Goal: Entertainment & Leisure: Browse casually

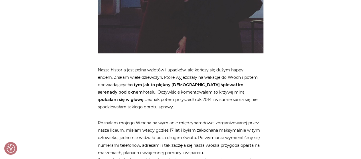
scroll to position [456, 0]
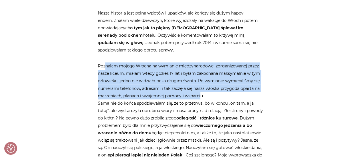
drag, startPoint x: 102, startPoint y: 62, endPoint x: 199, endPoint y: 93, distance: 101.7
click at [199, 93] on p "Poznałam mojego Włocha na wymianie międzynarodowej zorganizowanej przez nasze l…" at bounding box center [180, 114] width 165 height 104
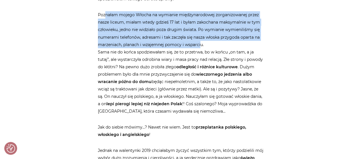
scroll to position [513, 0]
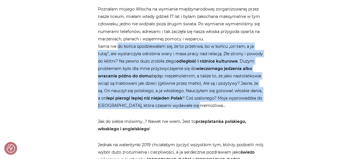
drag, startPoint x: 117, startPoint y: 46, endPoint x: 198, endPoint y: 98, distance: 96.3
click at [203, 103] on p "Poznałam mojego Włocha na wymianie międzynarodowej zorganizowanej przez nasze l…" at bounding box center [180, 57] width 165 height 104
click at [108, 57] on p "Poznałam mojego Włocha na wymianie międzynarodowej zorganizowanej przez nasze l…" at bounding box center [180, 57] width 165 height 104
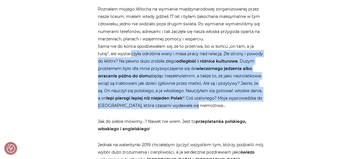
drag, startPoint x: 130, startPoint y: 50, endPoint x: 194, endPoint y: 105, distance: 84.6
click at [194, 105] on p "Poznałam mojego Włocha na wymianie międzynarodowej zorganizowanej przez nasze l…" at bounding box center [180, 57] width 165 height 104
click at [147, 66] on p "Poznałam mojego Włocha na wymianie międzynarodowej zorganizowanej przez nasze l…" at bounding box center [180, 57] width 165 height 104
drag, startPoint x: 141, startPoint y: 56, endPoint x: 200, endPoint y: 107, distance: 78.2
click at [200, 107] on p "Poznałam mojego Włocha na wymianie międzynarodowej zorganizowanej przez nasze l…" at bounding box center [180, 57] width 165 height 104
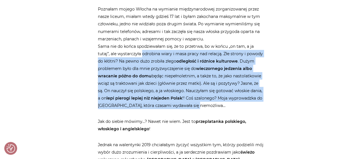
click at [158, 76] on p "Poznałam mojego Włocha na wymianie międzynarodowej zorganizowanej przez nasze l…" at bounding box center [180, 57] width 165 height 104
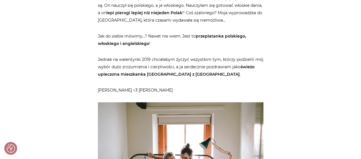
scroll to position [599, 0]
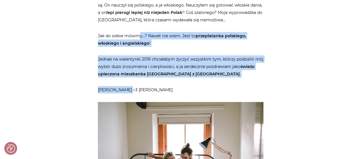
drag, startPoint x: 136, startPoint y: 33, endPoint x: 187, endPoint y: 76, distance: 66.3
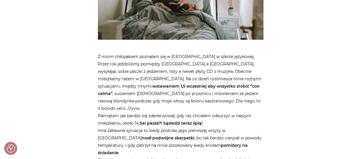
scroll to position [798, 0]
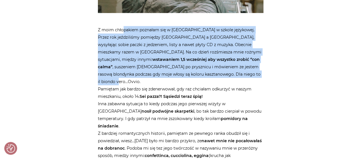
drag, startPoint x: 124, startPoint y: 32, endPoint x: 168, endPoint y: 74, distance: 61.3
click at [168, 74] on p "Z moim chłopakiem poznałam się w [GEOGRAPHIC_DATA] w szkole językowej. Przez ro…" at bounding box center [180, 96] width 165 height 141
drag, startPoint x: 168, startPoint y: 74, endPoint x: 164, endPoint y: 72, distance: 4.2
click at [168, 74] on p "Z moim chłopakiem poznałam się w [GEOGRAPHIC_DATA] w szkole językowej. Przez ro…" at bounding box center [180, 96] width 165 height 141
drag, startPoint x: 128, startPoint y: 28, endPoint x: 165, endPoint y: 72, distance: 57.7
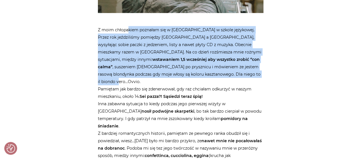
click at [165, 72] on p "Z moim chłopakiem poznałam się w [GEOGRAPHIC_DATA] w szkole językowej. Przez ro…" at bounding box center [180, 96] width 165 height 141
click at [135, 44] on p "Z moim chłopakiem poznałam się w [GEOGRAPHIC_DATA] w szkole językowej. Przez ro…" at bounding box center [180, 96] width 165 height 141
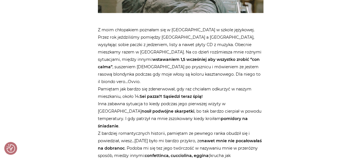
scroll to position [827, 0]
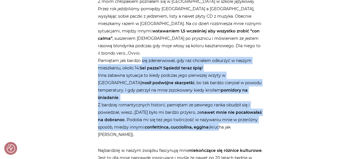
drag, startPoint x: 141, startPoint y: 52, endPoint x: 217, endPoint y: 111, distance: 96.3
click at [217, 111] on p "Z moim chłopakiem poznałam się w [GEOGRAPHIC_DATA] w szkole językowej. Przez ro…" at bounding box center [180, 68] width 165 height 141
click at [135, 61] on p "Z moim chłopakiem poznałam się w [GEOGRAPHIC_DATA] w szkole językowej. Przez ro…" at bounding box center [180, 68] width 165 height 141
drag, startPoint x: 136, startPoint y: 54, endPoint x: 261, endPoint y: 114, distance: 137.9
click at [261, 114] on p "Z moim chłopakiem poznałam się w [GEOGRAPHIC_DATA] w szkole językowej. Przez ro…" at bounding box center [180, 68] width 165 height 141
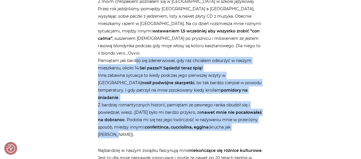
click at [170, 73] on p "Z moim chłopakiem poznałam się w [GEOGRAPHIC_DATA] w szkole językowej. Przez ro…" at bounding box center [180, 68] width 165 height 141
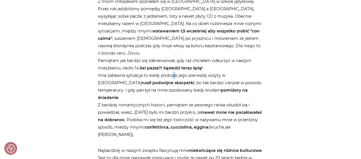
click at [175, 67] on p "Z moim chłopakiem poznałam się w [GEOGRAPHIC_DATA] w szkole językowej. Przez ro…" at bounding box center [180, 68] width 165 height 141
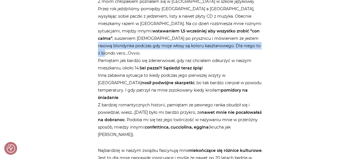
drag, startPoint x: 142, startPoint y: 40, endPoint x: 170, endPoint y: 57, distance: 33.0
click at [166, 56] on p "Z moim chłopakiem poznałam się w [GEOGRAPHIC_DATA] w szkole językowej. Przez ro…" at bounding box center [180, 68] width 165 height 141
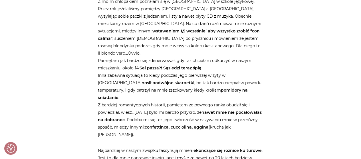
click at [154, 68] on p "Z moim chłopakiem poznałam się w [GEOGRAPHIC_DATA] w szkole językowej. Przez ro…" at bounding box center [180, 68] width 165 height 141
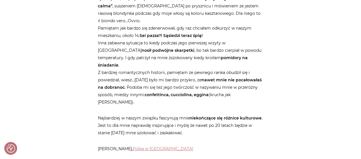
scroll to position [912, 0]
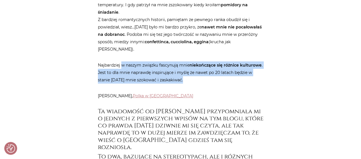
drag, startPoint x: 123, startPoint y: 41, endPoint x: 189, endPoint y: 61, distance: 69.2
click at [189, 62] on p "Najbardziej w naszym związku fascynują mnie niekończące się różnice kulturowe .…" at bounding box center [180, 73] width 165 height 22
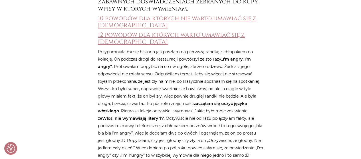
scroll to position [1083, 0]
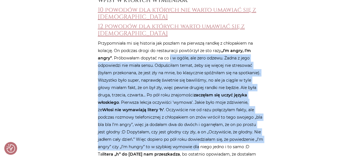
drag, startPoint x: 169, startPoint y: 29, endPoint x: 207, endPoint y: 117, distance: 96.0
click at [207, 117] on p "Przypomniała mi się historia jak poszłam na pierwszą randkę z chłopakiem na kol…" at bounding box center [180, 118] width 165 height 156
click at [131, 52] on p "Przypomniała mi się historia jak poszłam na pierwszą randkę z chłopakiem na kol…" at bounding box center [180, 118] width 165 height 156
click at [133, 53] on p "Przypomniała mi się historia jak poszłam na pierwszą randkę z chłopakiem na kol…" at bounding box center [180, 118] width 165 height 156
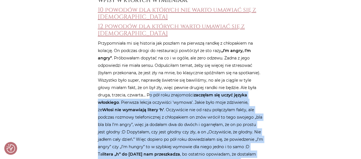
drag, startPoint x: 135, startPoint y: 64, endPoint x: 184, endPoint y: 115, distance: 70.1
click at [233, 132] on p "Przypomniała mi się historia jak poszłam na pierwszą randkę z chłopakiem na kol…" at bounding box center [180, 118] width 165 height 156
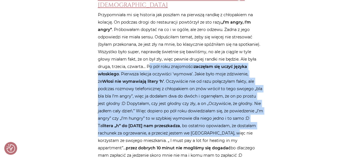
click at [140, 67] on p "Przypomniała mi się historia jak poszłam na pierwszą randkę z chłopakiem na kol…" at bounding box center [180, 89] width 165 height 156
drag, startPoint x: 140, startPoint y: 67, endPoint x: 260, endPoint y: 126, distance: 133.6
click at [260, 126] on p "Przypomniała mi się historia jak poszłam na pierwszą randkę z chłopakiem na kol…" at bounding box center [180, 89] width 165 height 156
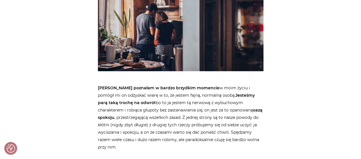
scroll to position [1397, 0]
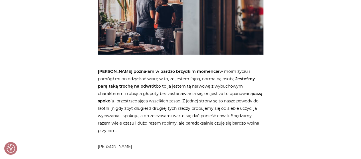
drag, startPoint x: 136, startPoint y: 35, endPoint x: 148, endPoint y: 93, distance: 59.2
click at [148, 93] on p "[PERSON_NAME] poznałam w bardzo brzydkim momencie w moim życiu i pomógł mi on o…" at bounding box center [180, 101] width 165 height 67
click at [137, 76] on p "[PERSON_NAME] poznałam w bardzo brzydkim momencie w moim życiu i pomógł mi on o…" at bounding box center [180, 101] width 165 height 67
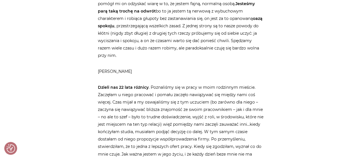
scroll to position [1482, 0]
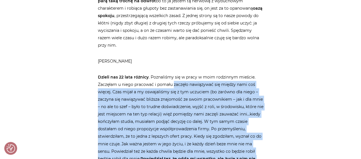
drag, startPoint x: 174, startPoint y: 49, endPoint x: 232, endPoint y: 127, distance: 97.4
drag, startPoint x: 133, startPoint y: 50, endPoint x: 202, endPoint y: 150, distance: 121.6
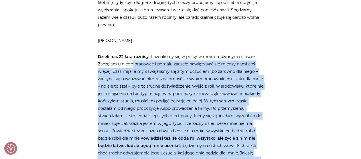
scroll to position [1511, 0]
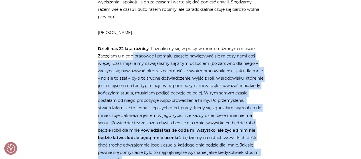
click at [144, 77] on p "Dzieli nas 22 lata różnicy . Poznaliśmy się w pracy w moim rodzinnym mieście. Z…" at bounding box center [180, 148] width 165 height 207
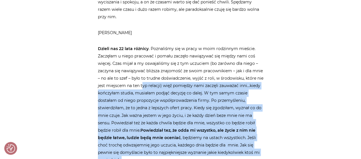
drag, startPoint x: 141, startPoint y: 51, endPoint x: 168, endPoint y: 121, distance: 74.9
click at [168, 121] on p "Dzieli nas 22 lata różnicy . Poznaliśmy się w pracy w moim rodzinnym mieście. Z…" at bounding box center [180, 148] width 165 height 207
click at [153, 82] on p "Dzieli nas 22 lata różnicy . Poznaliśmy się w pracy w moim rodzinnym mieście. Z…" at bounding box center [180, 148] width 165 height 207
click at [152, 81] on p "Dzieli nas 22 lata różnicy . Poznaliśmy się w pracy w moim rodzinnym mieście. Z…" at bounding box center [180, 148] width 165 height 207
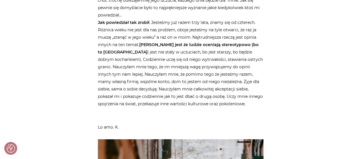
scroll to position [1625, 0]
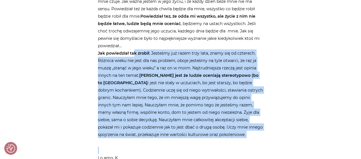
drag, startPoint x: 134, startPoint y: 15, endPoint x: 212, endPoint y: 105, distance: 119.6
click at [212, 105] on article "Strona główna / Blog / Inne / Włoskielove czytelników. Wasze historie! Włoskiel…" at bounding box center [180, 140] width 165 height 3390
drag, startPoint x: 212, startPoint y: 105, endPoint x: 210, endPoint y: 102, distance: 3.3
click at [212, 105] on article "Strona główna / Blog / Inne / Włoskielove czytelników. Wasze historie! Włoskiel…" at bounding box center [180, 140] width 165 height 3390
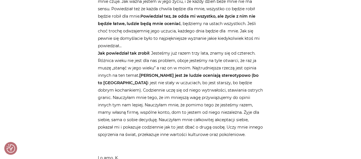
click at [171, 76] on p "Dzieli nas 22 lata różnicy . Poznaliśmy się w pracy w moim rodzinnym mieście. Z…" at bounding box center [180, 34] width 165 height 207
drag, startPoint x: 131, startPoint y: 18, endPoint x: 143, endPoint y: 32, distance: 18.2
click at [131, 51] on strong "Jak powiedział tak zrobił" at bounding box center [123, 53] width 51 height 5
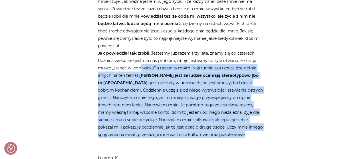
drag, startPoint x: 143, startPoint y: 32, endPoint x: 201, endPoint y: 98, distance: 88.1
click at [201, 98] on p "Dzieli nas 22 lata różnicy . Poznaliśmy się w pracy w moim rodzinnym mieście. Z…" at bounding box center [180, 34] width 165 height 207
click at [164, 70] on p "Dzieli nas 22 lata różnicy . Poznaliśmy się w pracy w moim rodzinnym mieście. Z…" at bounding box center [180, 34] width 165 height 207
drag, startPoint x: 132, startPoint y: 30, endPoint x: 208, endPoint y: 101, distance: 104.3
click at [208, 101] on p "Dzieli nas 22 lata różnicy . Poznaliśmy się w pracy w moim rodzinnym mieście. Z…" at bounding box center [180, 34] width 165 height 207
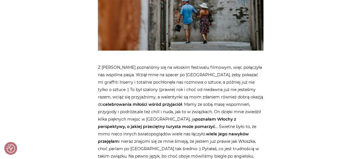
scroll to position [1995, 0]
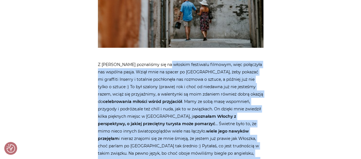
drag, startPoint x: 166, startPoint y: 27, endPoint x: 206, endPoint y: 136, distance: 116.6
click at [206, 136] on p "Z [PERSON_NAME] poznaliśmy się na włoskim festiwalu filmowym, więc połączyła na…" at bounding box center [180, 131] width 165 height 141
click at [121, 61] on p "Z [PERSON_NAME] poznaliśmy się na włoskim festiwalu filmowym, więc połączyła na…" at bounding box center [180, 131] width 165 height 141
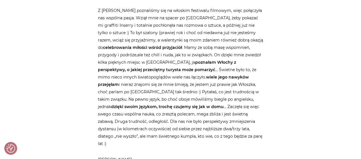
scroll to position [2052, 0]
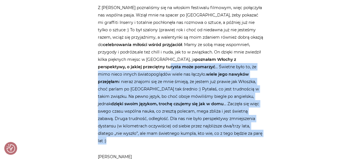
drag, startPoint x: 125, startPoint y: 33, endPoint x: 178, endPoint y: 95, distance: 81.9
click at [178, 95] on p "Z [PERSON_NAME] poznaliśmy się na włoskim festiwalu filmowym, więc połączyła na…" at bounding box center [180, 74] width 165 height 141
click at [139, 101] on strong "dzięki swoim językom, trochę czujemy się jak w domu" at bounding box center [167, 103] width 113 height 5
drag, startPoint x: 125, startPoint y: 33, endPoint x: 186, endPoint y: 97, distance: 88.5
click at [186, 97] on p "Z [PERSON_NAME] poznaliśmy się na włoskim festiwalu filmowym, więc połączyła na…" at bounding box center [180, 74] width 165 height 141
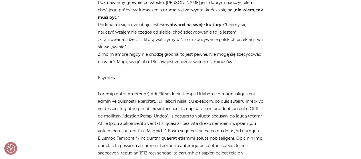
scroll to position [2622, 0]
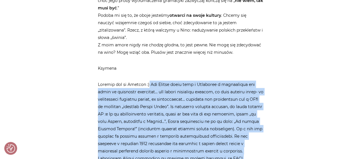
drag, startPoint x: 145, startPoint y: 24, endPoint x: 178, endPoint y: 113, distance: 94.5
click at [178, 113] on p at bounding box center [180, 129] width 165 height 96
click at [135, 81] on p at bounding box center [180, 129] width 165 height 96
drag, startPoint x: 130, startPoint y: 28, endPoint x: 170, endPoint y: 116, distance: 96.4
click at [170, 116] on p at bounding box center [180, 129] width 165 height 96
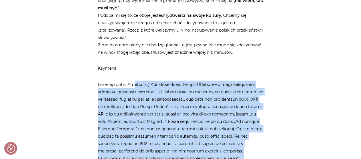
click at [125, 81] on p at bounding box center [180, 129] width 165 height 96
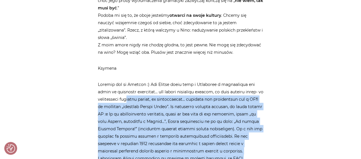
drag, startPoint x: 131, startPoint y: 36, endPoint x: 174, endPoint y: 115, distance: 90.1
click at [174, 115] on p at bounding box center [180, 129] width 165 height 96
click at [164, 93] on p at bounding box center [180, 129] width 165 height 96
click at [160, 81] on p at bounding box center [180, 129] width 165 height 96
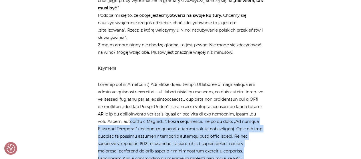
drag, startPoint x: 147, startPoint y: 60, endPoint x: 170, endPoint y: 114, distance: 58.4
click at [170, 114] on p at bounding box center [180, 129] width 165 height 96
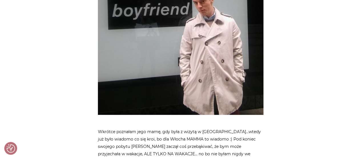
scroll to position [3021, 0]
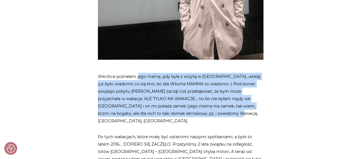
drag, startPoint x: 139, startPoint y: 10, endPoint x: 209, endPoint y: 49, distance: 80.5
click at [209, 73] on p "Wkrótce poznałam jego mamę, gdy była z wizytą w [GEOGRAPHIC_DATA]…wtedy już był…" at bounding box center [180, 99] width 165 height 52
click at [164, 73] on p "Wkrótce poznałam jego mamę, gdy była z wizytą w [GEOGRAPHIC_DATA]…wtedy już był…" at bounding box center [180, 99] width 165 height 52
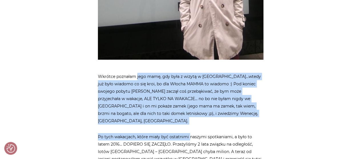
drag, startPoint x: 136, startPoint y: 13, endPoint x: 186, endPoint y: 54, distance: 64.7
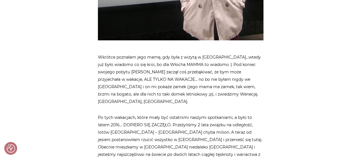
scroll to position [3050, 0]
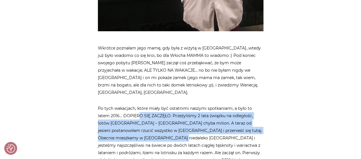
drag, startPoint x: 147, startPoint y: 56, endPoint x: 158, endPoint y: 61, distance: 12.0
click at [157, 105] on p "Po tych wakacjach, które miały być ostatnimi naszymi spotkaniami, a było to lat…" at bounding box center [180, 138] width 165 height 67
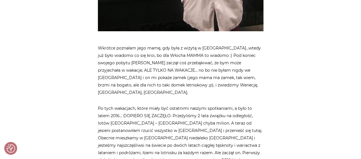
click at [121, 105] on p "Po tych wakacjach, które miały być ostatnimi naszymi spotkaniami, a było to lat…" at bounding box center [180, 138] width 165 height 67
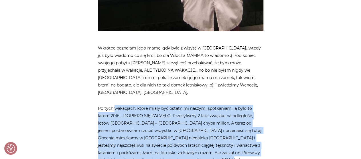
drag, startPoint x: 114, startPoint y: 33, endPoint x: 208, endPoint y: 85, distance: 107.4
click at [208, 105] on p "Po tych wakacjach, które miały być ostatnimi naszymi spotkaniami, a było to lat…" at bounding box center [180, 138] width 165 height 67
click at [171, 105] on p "Po tych wakacjach, które miały być ostatnimi naszymi spotkaniami, a było to lat…" at bounding box center [180, 138] width 165 height 67
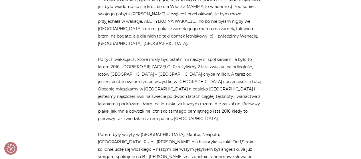
scroll to position [3135, 0]
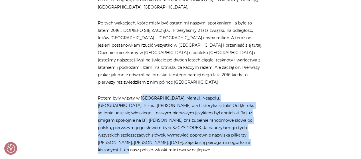
drag, startPoint x: 141, startPoint y: 14, endPoint x: 195, endPoint y: 62, distance: 72.5
click at [195, 95] on p "Potem były wizyty w [GEOGRAPHIC_DATA], Mantui, Neapolu, [GEOGRAPHIC_DATA], Pizi…" at bounding box center [180, 124] width 165 height 59
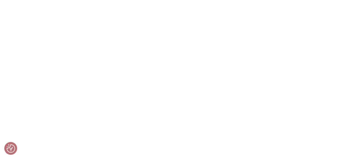
scroll to position [3743, 0]
